Goal: Contribute content

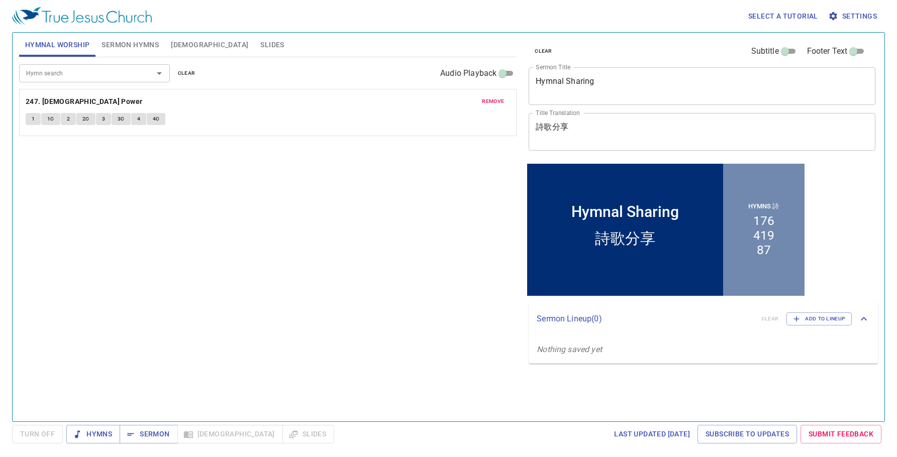
click at [492, 106] on button "remove" at bounding box center [493, 101] width 34 height 12
click at [59, 79] on div "Hymn search" at bounding box center [94, 73] width 151 height 18
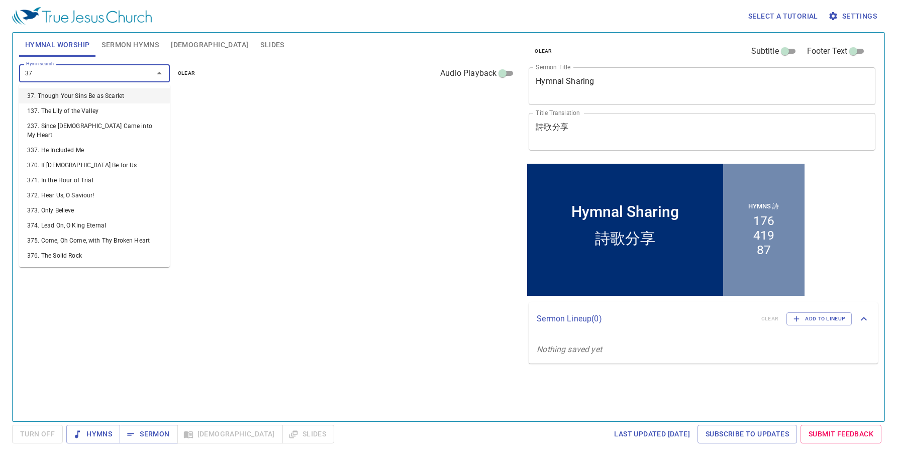
type input "379"
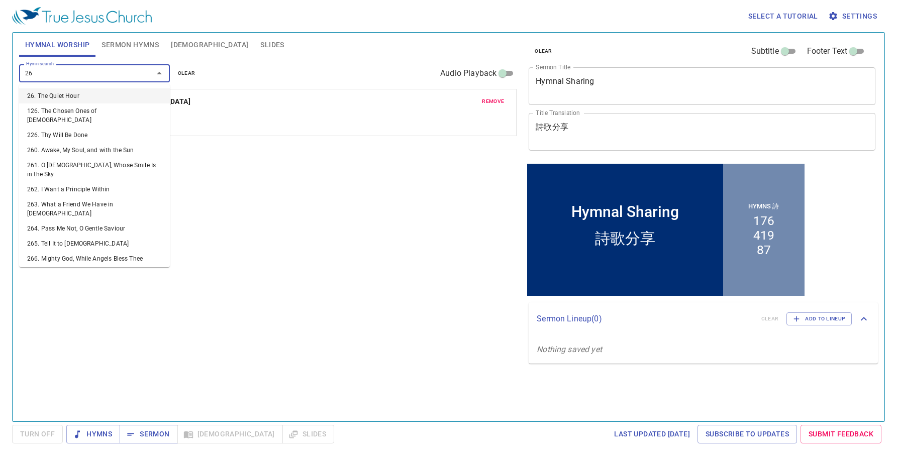
type input "263"
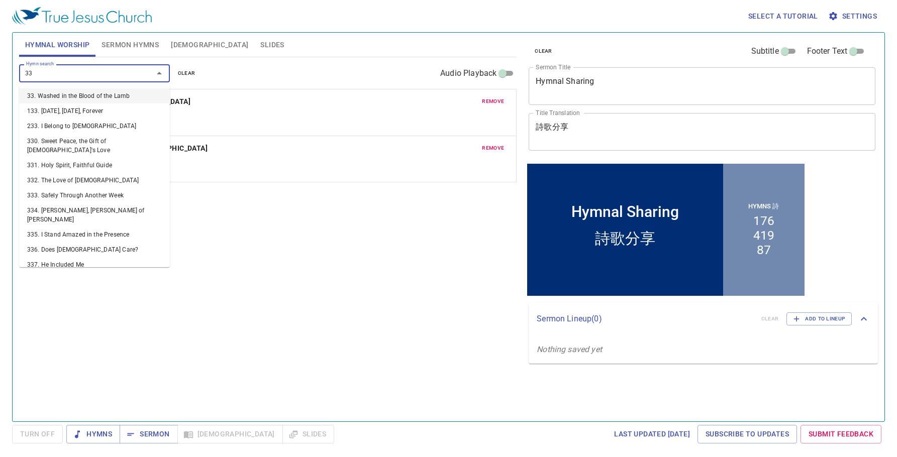
type input "339"
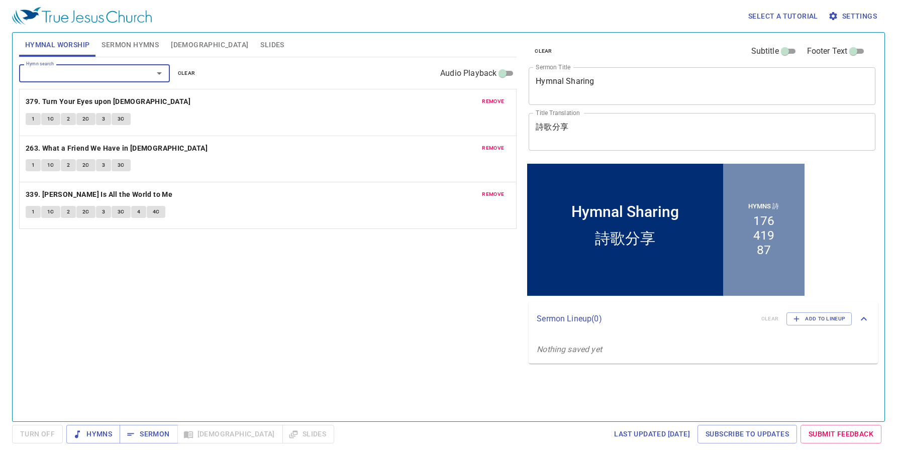
click at [128, 51] on span "Sermon Hymns" at bounding box center [129, 45] width 57 height 13
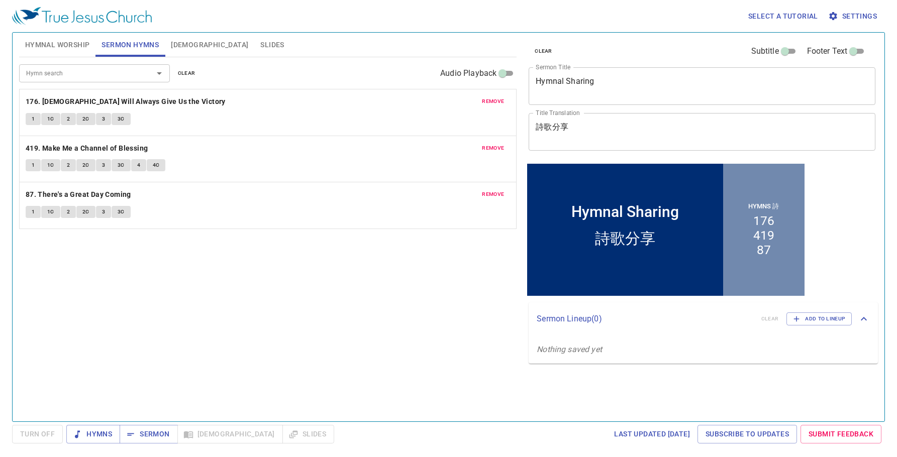
click at [494, 106] on span "remove" at bounding box center [493, 101] width 22 height 9
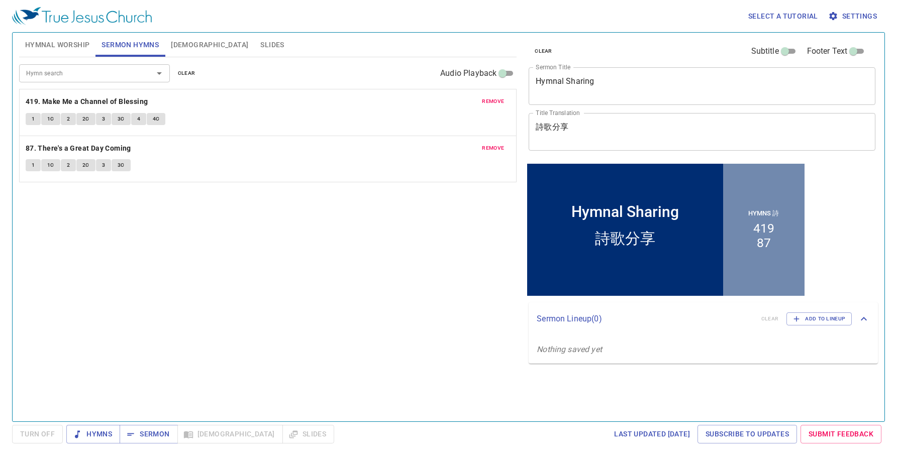
click at [494, 106] on span "remove" at bounding box center [493, 101] width 22 height 9
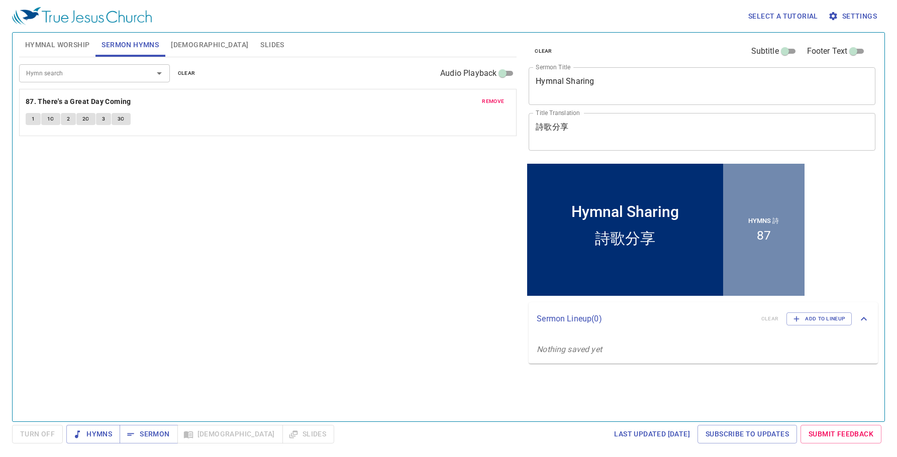
click at [494, 106] on span "remove" at bounding box center [493, 101] width 22 height 9
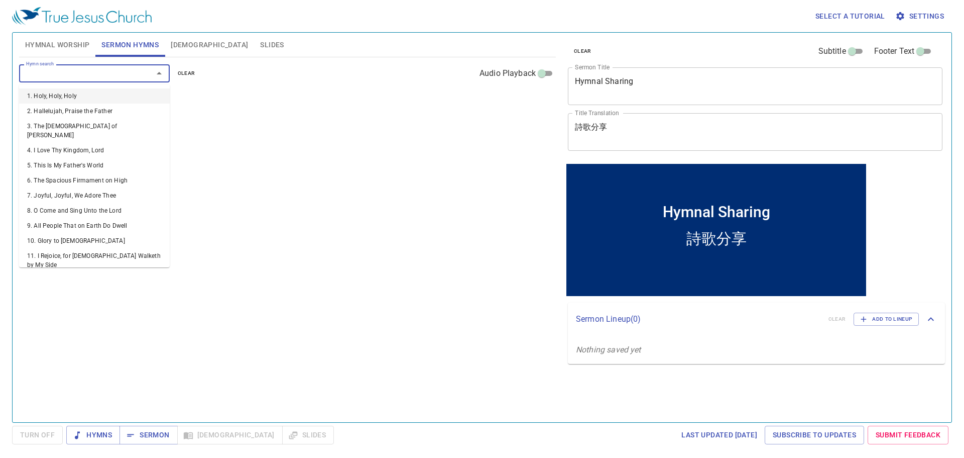
click at [93, 71] on input "Hymn search" at bounding box center [79, 73] width 115 height 12
type input "1"
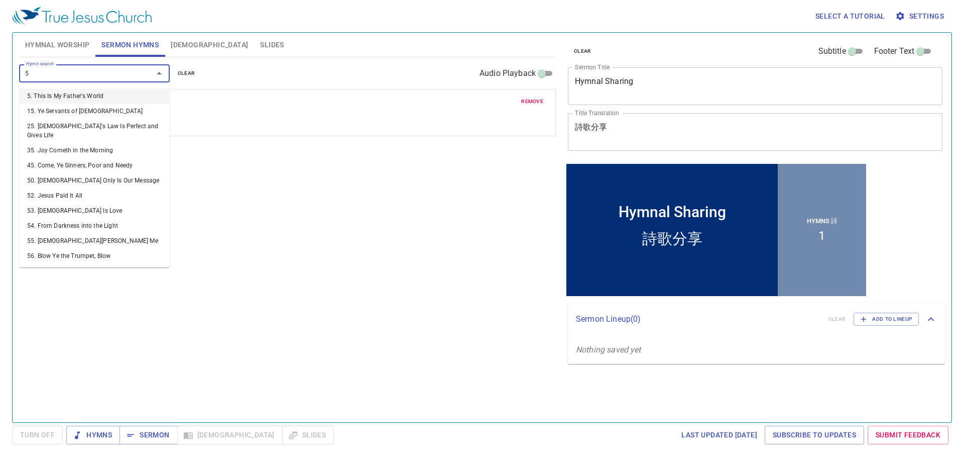
type input "52"
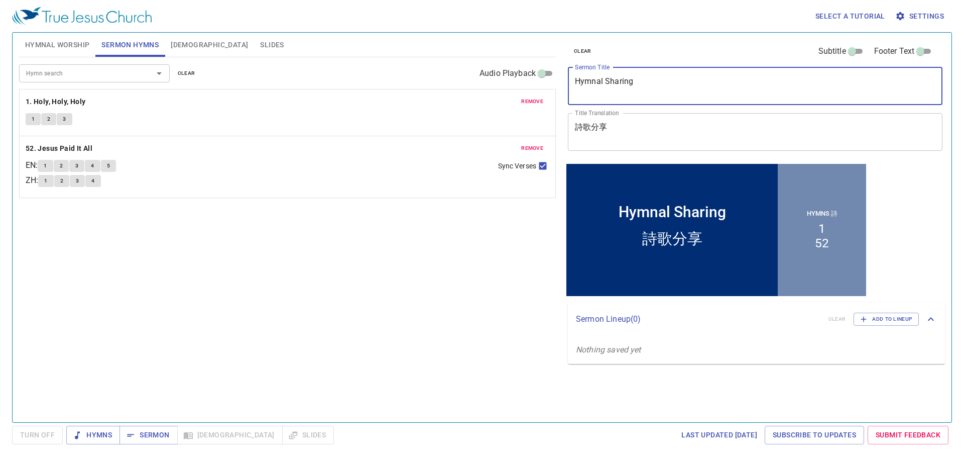
drag, startPoint x: 644, startPoint y: 86, endPoint x: 511, endPoint y: 62, distance: 135.4
click at [511, 62] on div "Hymnal Worship Sermon Hymns [DEMOGRAPHIC_DATA] Slides Hymn search Hymn search c…" at bounding box center [482, 223] width 934 height 389
paste textarea "這是[DEMOGRAPHIC_DATA]的殿 The [DEMOGRAPHIC_DATA]"
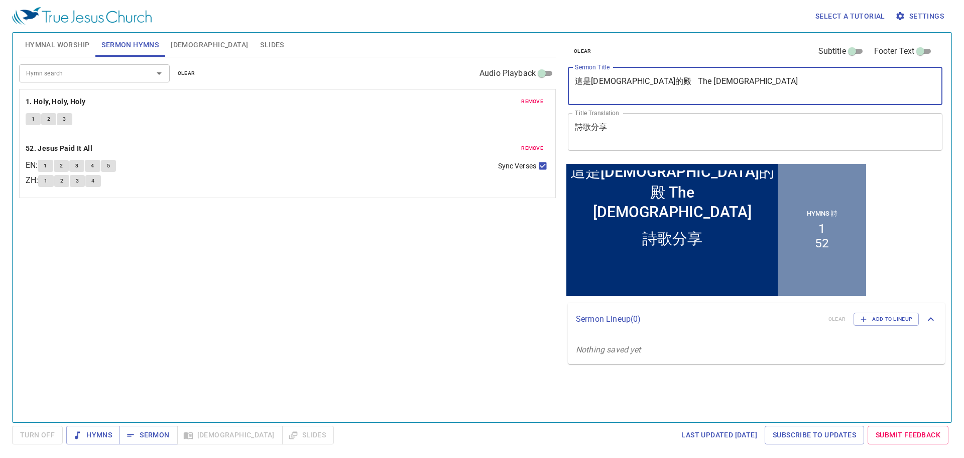
drag, startPoint x: 639, startPoint y: 84, endPoint x: 514, endPoint y: 73, distance: 126.1
click at [514, 73] on div "Hymnal Worship Sermon Hymns [DEMOGRAPHIC_DATA] Slides Hymn search Hymn search c…" at bounding box center [482, 223] width 934 height 389
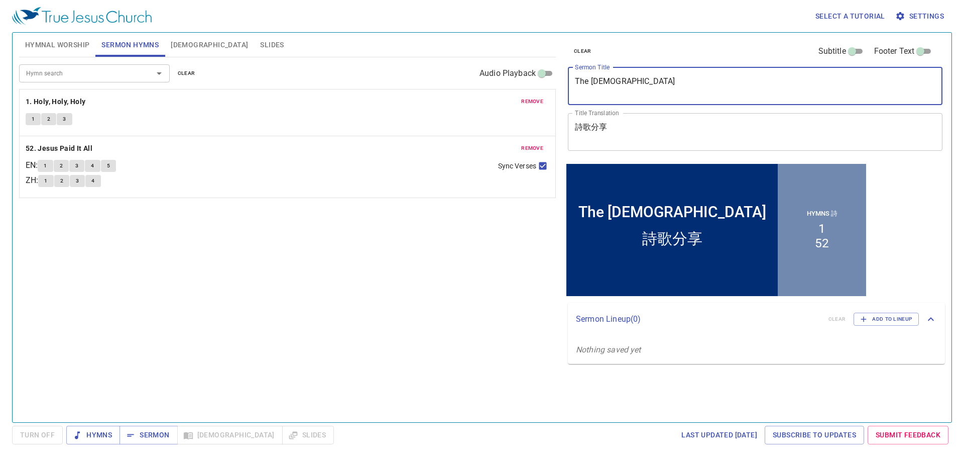
type textarea "The [DEMOGRAPHIC_DATA]"
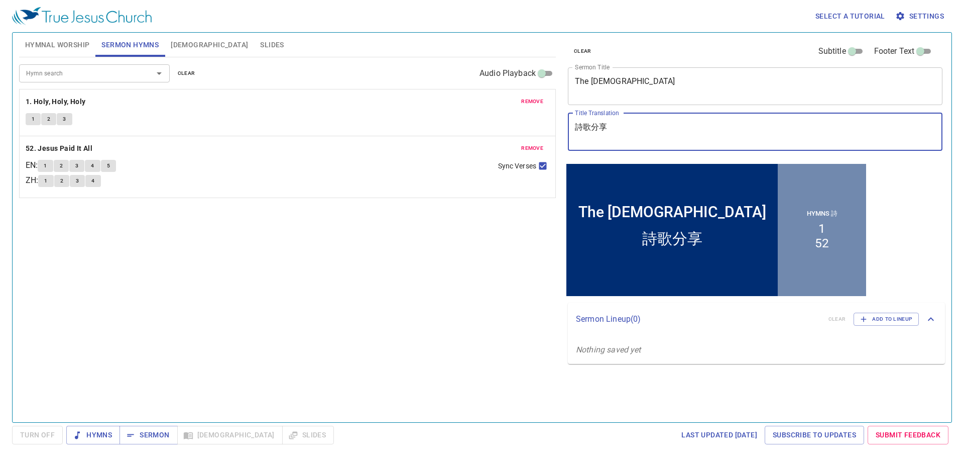
drag, startPoint x: 662, startPoint y: 139, endPoint x: 556, endPoint y: 122, distance: 107.9
click at [556, 122] on div "Hymnal Worship Sermon Hymns [DEMOGRAPHIC_DATA] Slides Hymn search Hymn search c…" at bounding box center [482, 223] width 934 height 389
paste textarea "這是[DEMOGRAPHIC_DATA]的殿"
type textarea "這是[DEMOGRAPHIC_DATA]的殿"
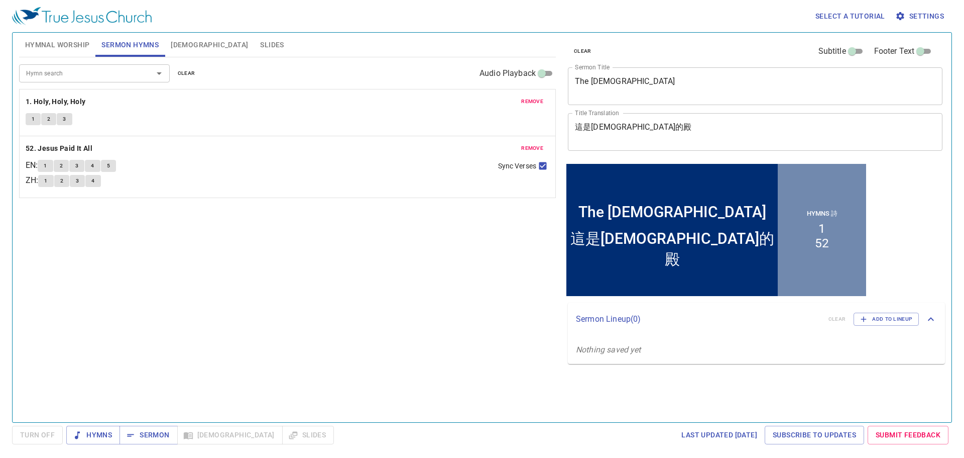
click at [526, 299] on div "Hymn search Hymn search clear Audio Playback remove 1. Holy, Holy, Holy 1 2 3 r…" at bounding box center [287, 235] width 537 height 356
click at [74, 48] on span "Hymnal Worship" at bounding box center [57, 45] width 65 height 13
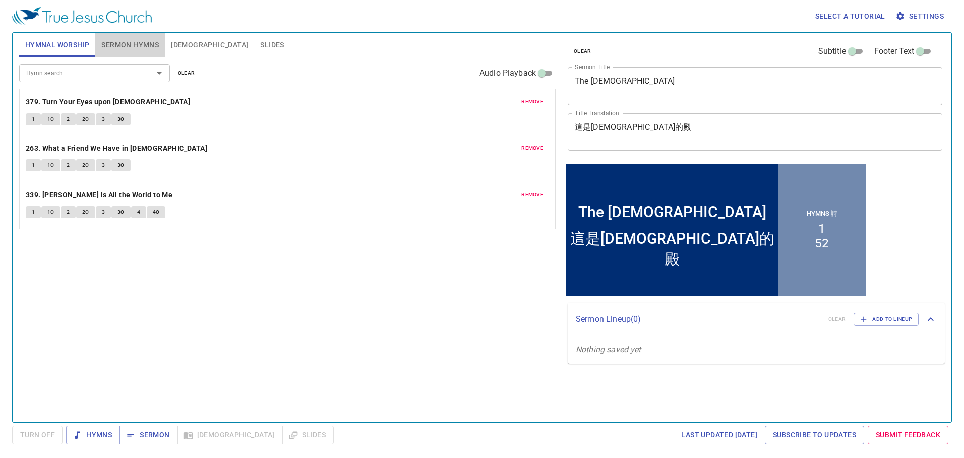
click at [145, 51] on button "Sermon Hymns" at bounding box center [129, 45] width 69 height 24
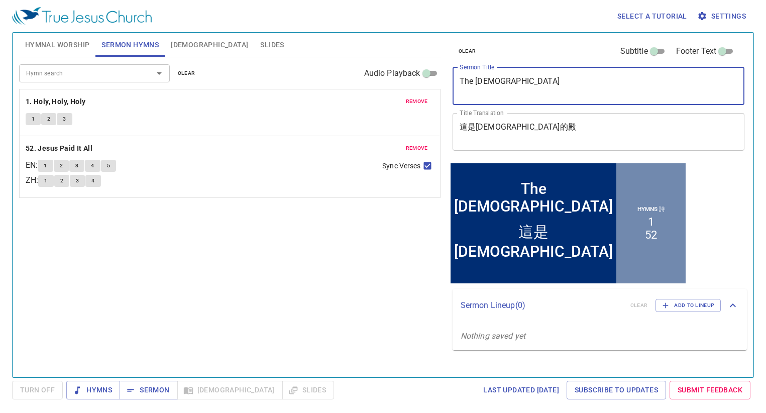
drag, startPoint x: 565, startPoint y: 86, endPoint x: 379, endPoint y: 65, distance: 187.1
click at [376, 64] on div "Hymnal Worship Sermon Hymns [DEMOGRAPHIC_DATA] Slides Hymn search Hymn search c…" at bounding box center [383, 201] width 736 height 345
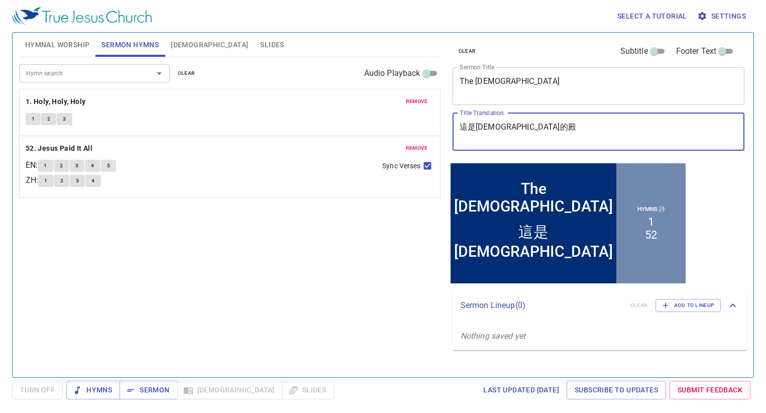
drag, startPoint x: 483, startPoint y: 125, endPoint x: 449, endPoint y: 123, distance: 33.7
click at [449, 123] on div "clear Subtitle Footer Text Sermon Title The [DEMOGRAPHIC_DATA] Sermon Title Tit…" at bounding box center [598, 97] width 299 height 129
click at [70, 47] on span "Hymnal Worship" at bounding box center [57, 45] width 65 height 13
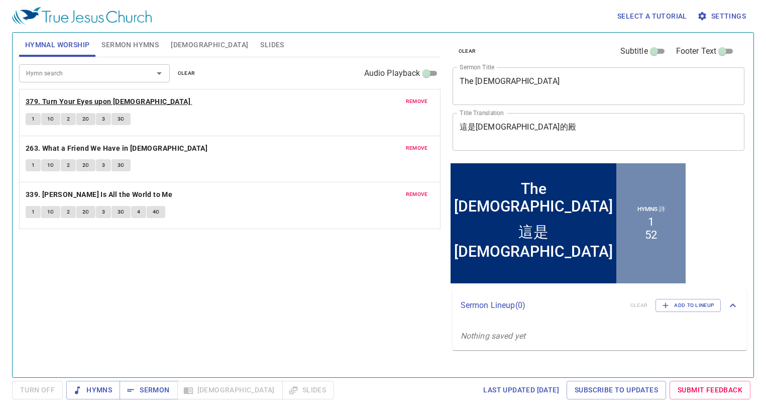
click at [104, 101] on b "379. Turn Your Eyes upon [DEMOGRAPHIC_DATA]" at bounding box center [108, 101] width 165 height 13
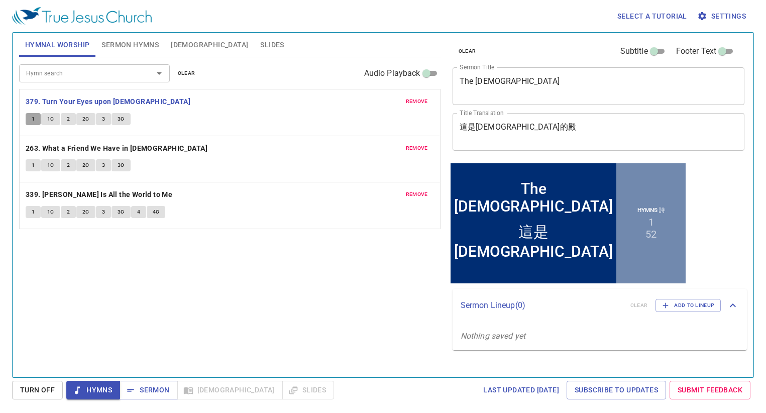
click at [35, 116] on span "1" at bounding box center [33, 119] width 3 height 9
click at [50, 119] on span "1C" at bounding box center [50, 119] width 7 height 9
click at [68, 120] on span "2" at bounding box center [68, 119] width 3 height 9
click at [123, 120] on span "3C" at bounding box center [121, 119] width 7 height 9
click at [416, 101] on span "remove" at bounding box center [417, 101] width 22 height 9
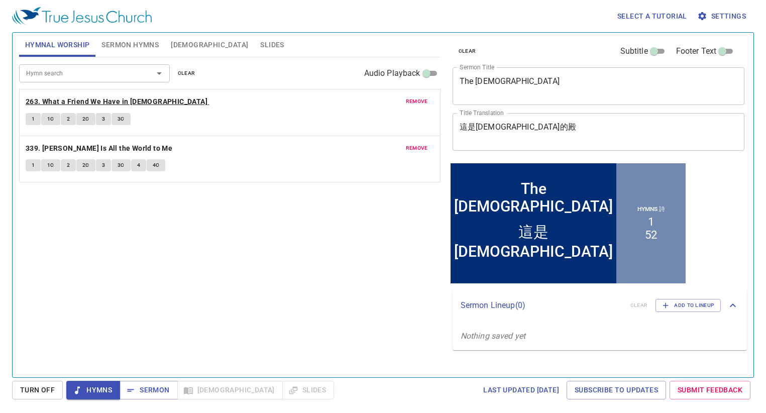
click at [146, 103] on b "263. What a Friend We Have in [DEMOGRAPHIC_DATA]" at bounding box center [117, 101] width 182 height 13
click at [33, 120] on span "1" at bounding box center [33, 119] width 3 height 9
